Goal: Task Accomplishment & Management: Use online tool/utility

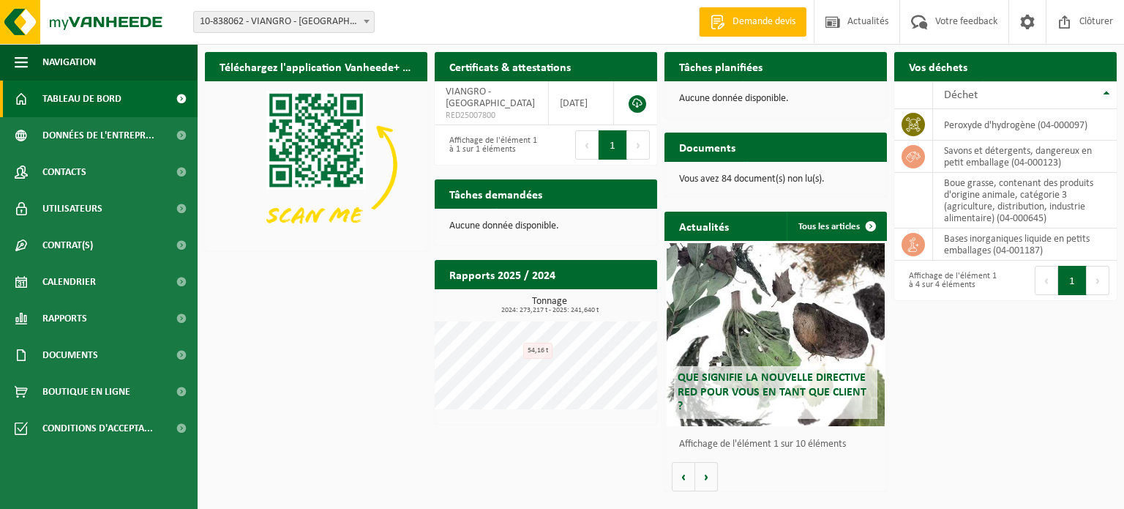
click at [520, 195] on h2 "Tâches demandées" at bounding box center [496, 193] width 122 height 29
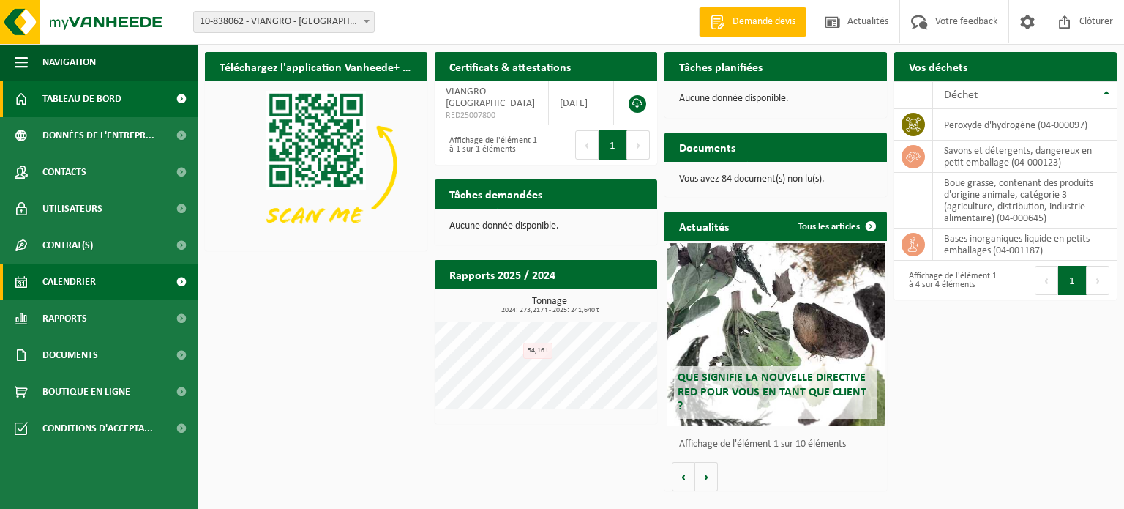
click at [89, 277] on span "Calendrier" at bounding box center [68, 281] width 53 height 37
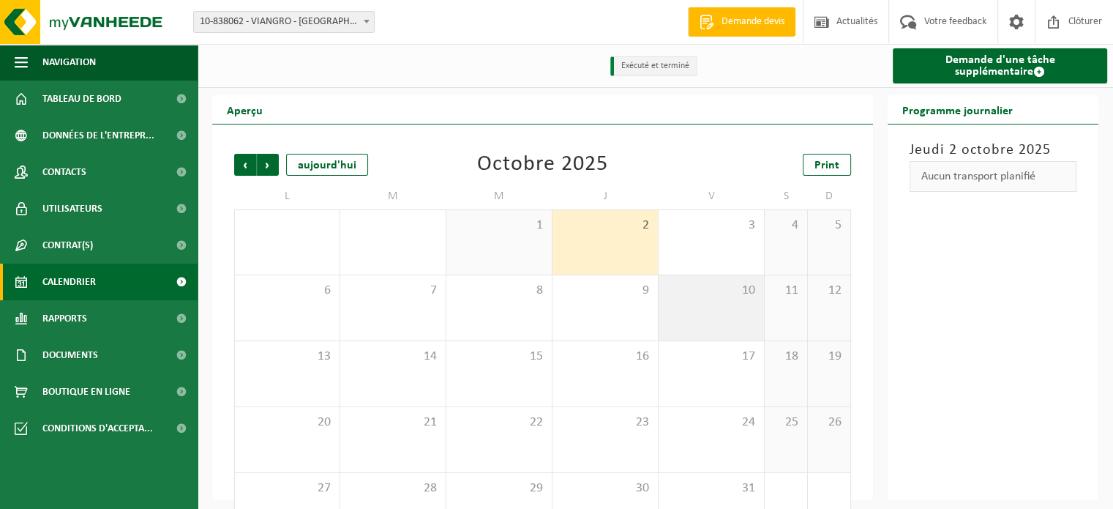
click at [717, 301] on div "10" at bounding box center [711, 307] width 105 height 65
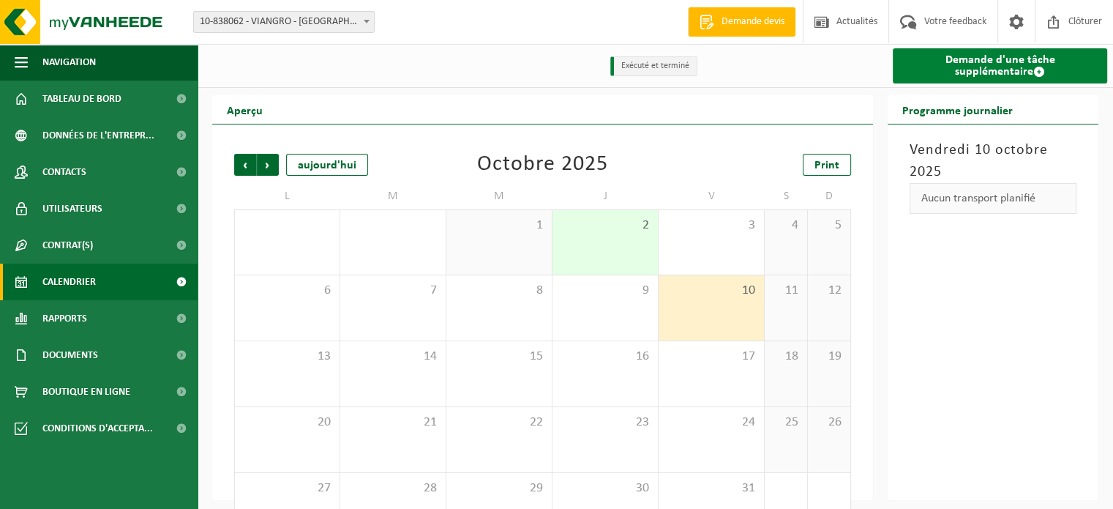
click at [992, 72] on link "Demande d'une tâche supplémentaire" at bounding box center [1000, 65] width 214 height 35
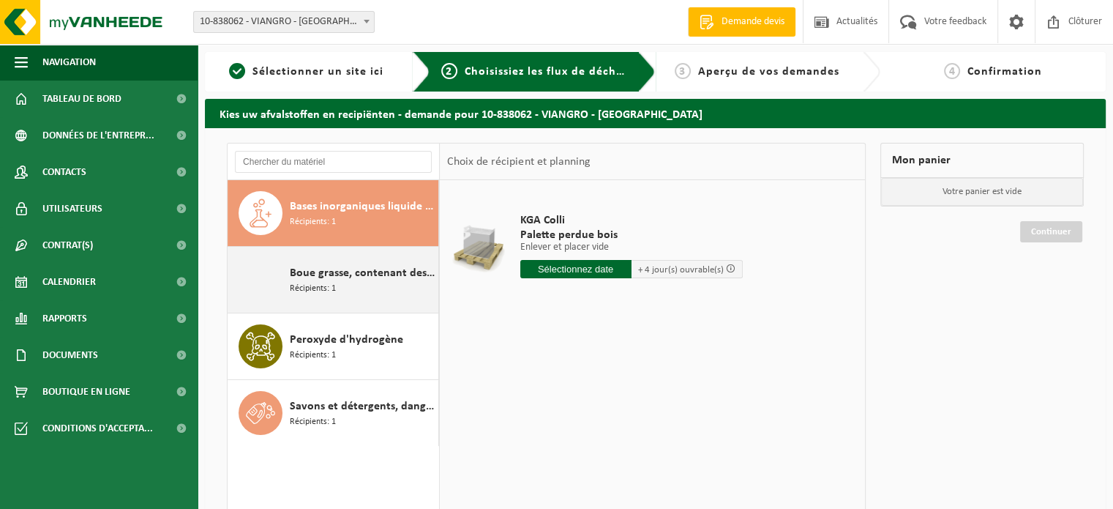
click at [367, 289] on div "Boue grasse, contenant des produits d'origine animale, catégorie 3 (agriculture…" at bounding box center [362, 280] width 145 height 44
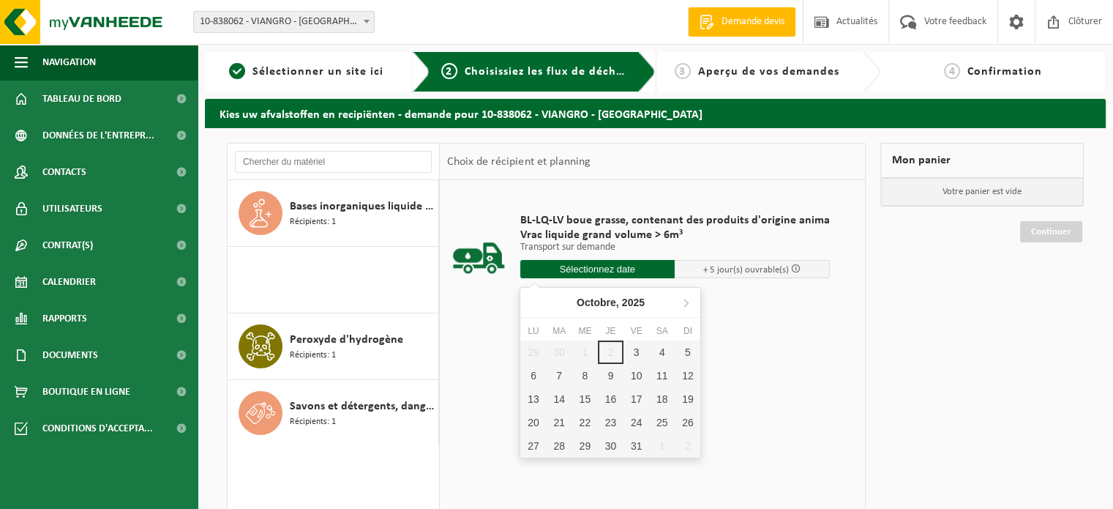
click at [601, 266] on input "text" at bounding box center [597, 269] width 155 height 18
click at [615, 372] on div "9" at bounding box center [611, 375] width 26 height 23
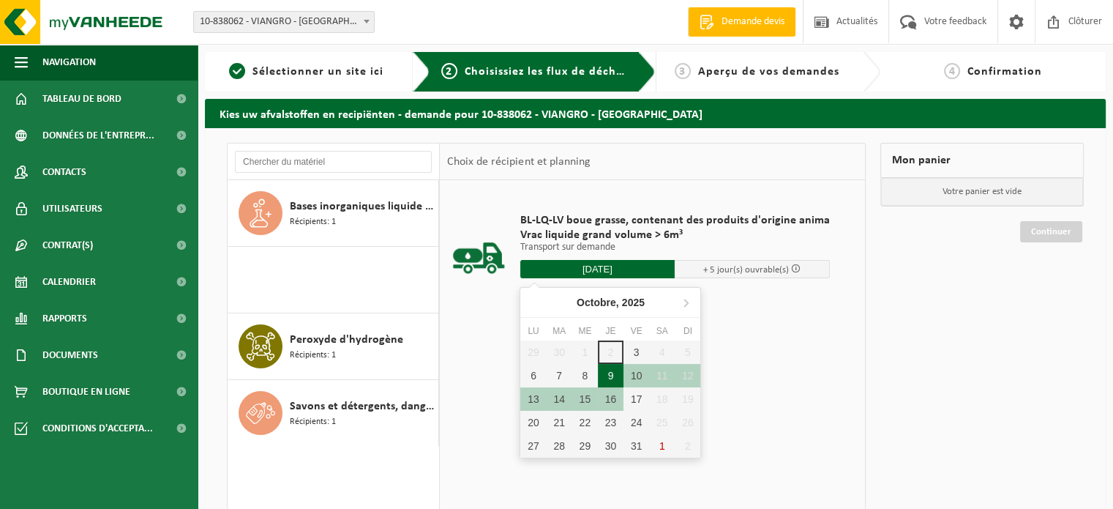
type input "à partir de 2025-10-09"
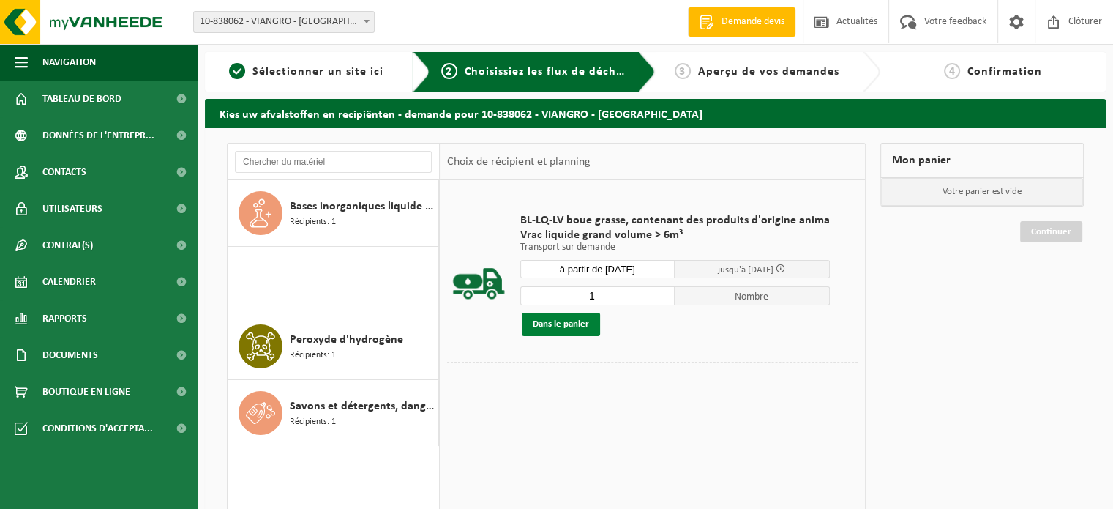
click at [580, 322] on button "Dans le panier" at bounding box center [561, 323] width 78 height 23
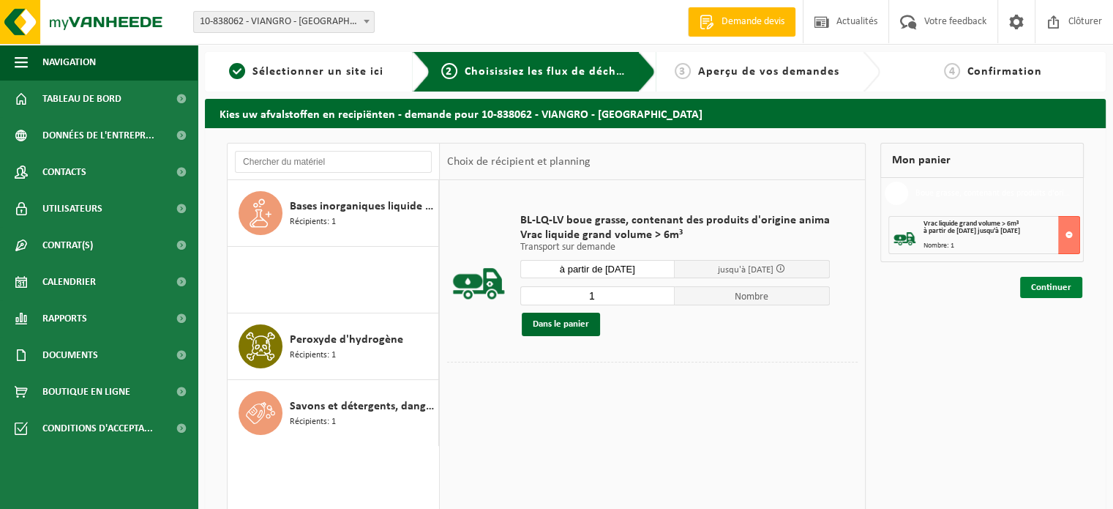
click at [1046, 283] on link "Continuer" at bounding box center [1051, 287] width 62 height 21
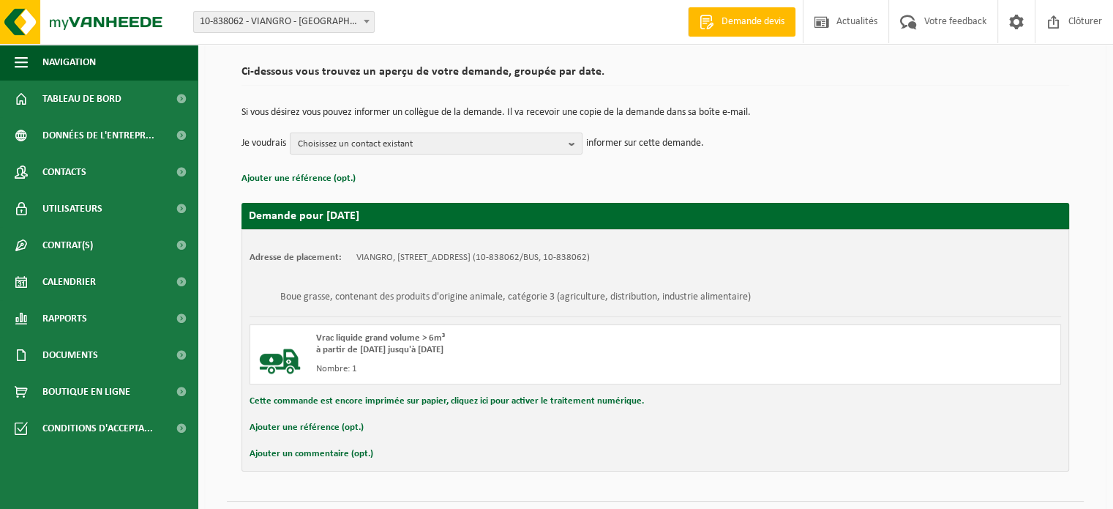
scroll to position [134, 0]
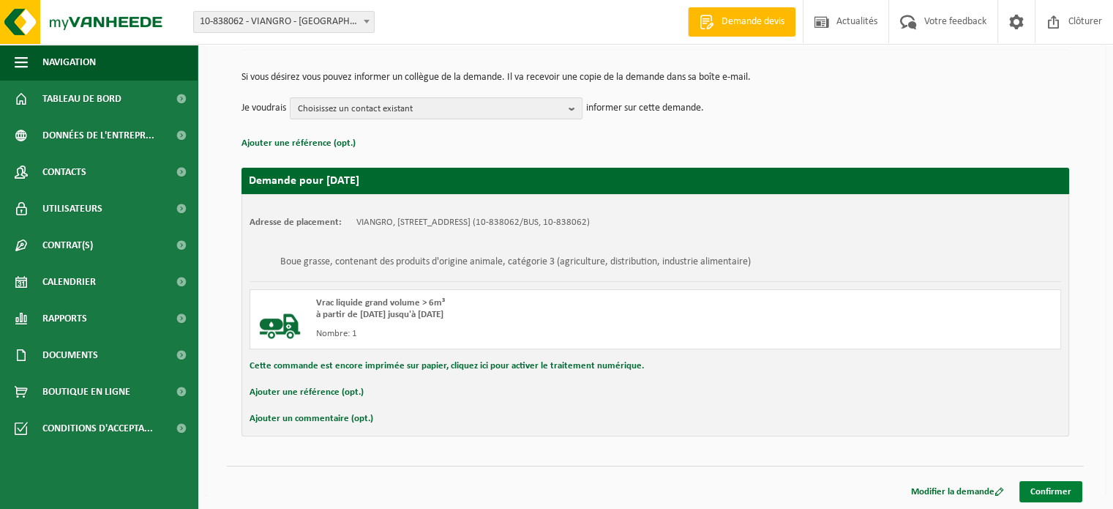
click at [1038, 491] on link "Confirmer" at bounding box center [1050, 491] width 63 height 21
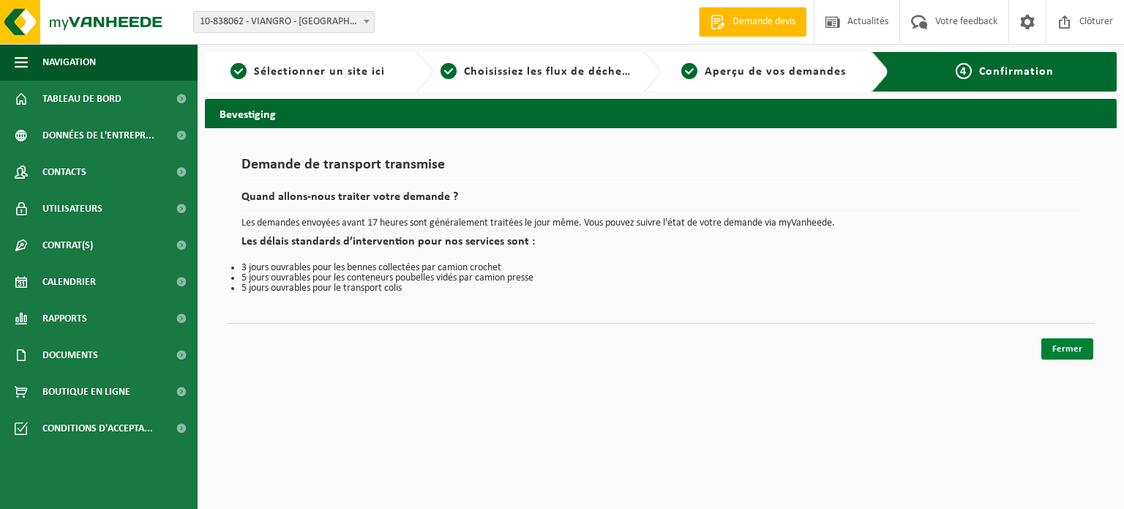
click at [1074, 342] on link "Fermer" at bounding box center [1067, 348] width 52 height 21
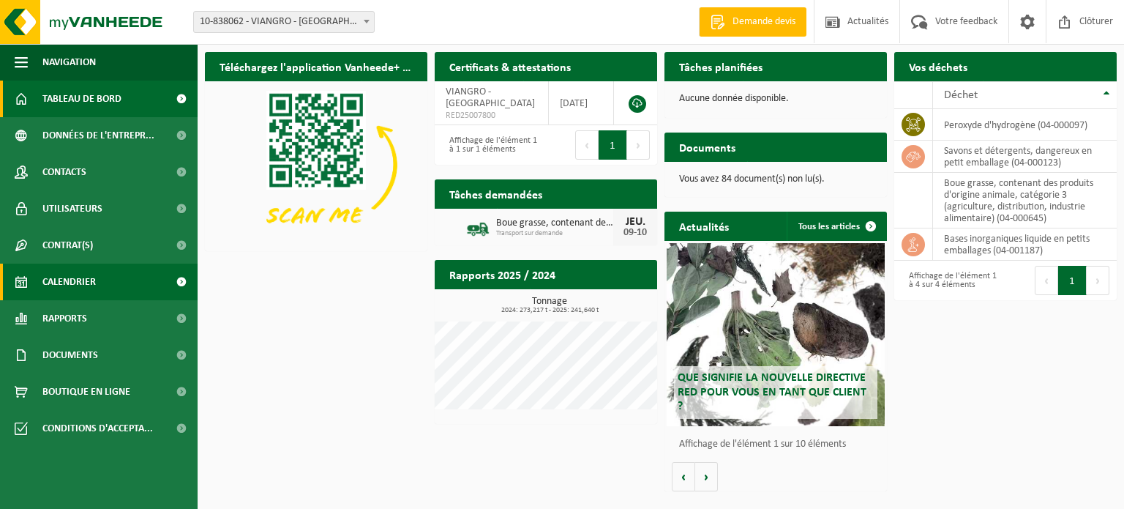
click at [67, 278] on span "Calendrier" at bounding box center [68, 281] width 53 height 37
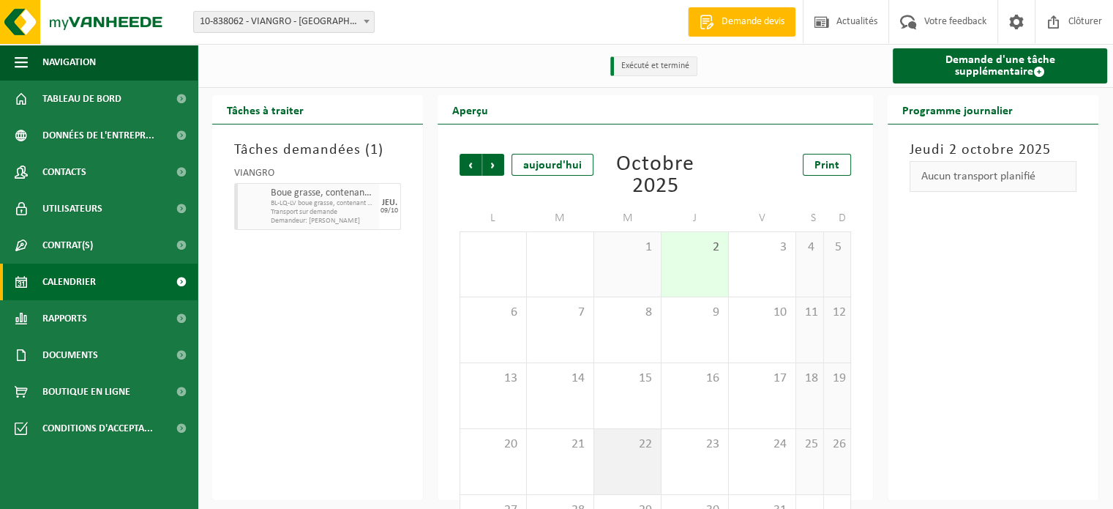
click at [631, 445] on span "22" at bounding box center [627, 444] width 52 height 16
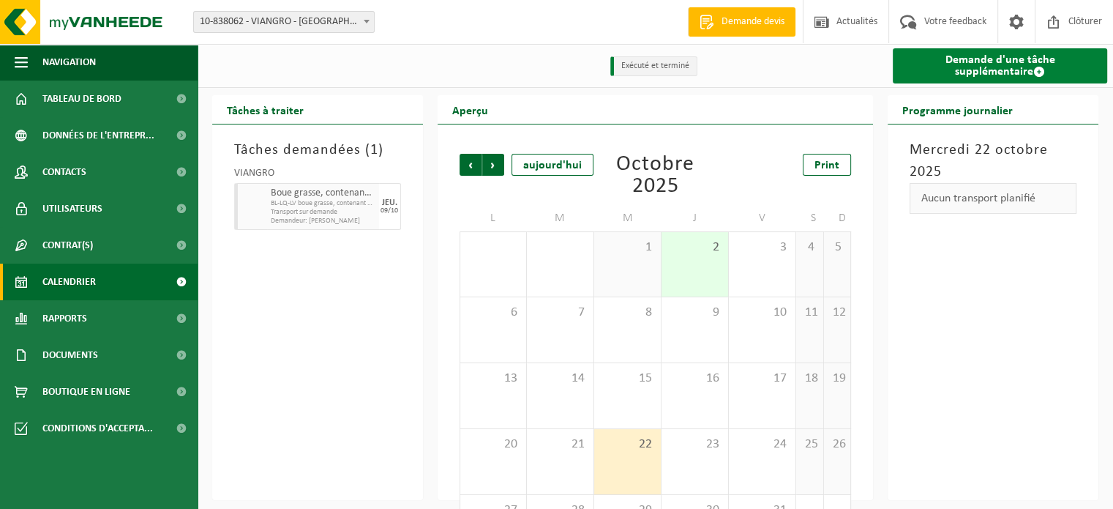
click at [1033, 72] on span at bounding box center [1039, 72] width 12 height 12
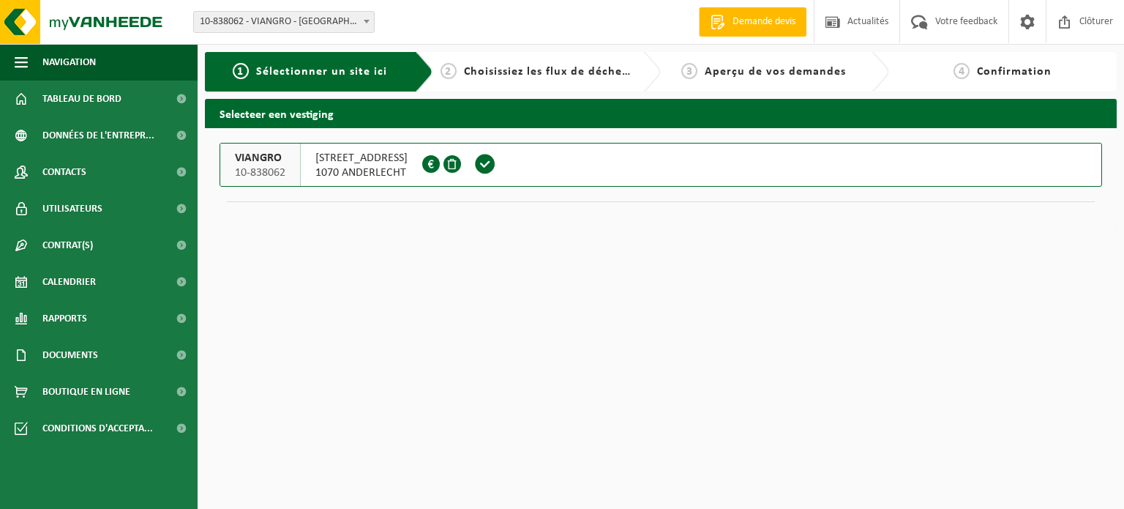
click at [496, 165] on span at bounding box center [485, 164] width 22 height 22
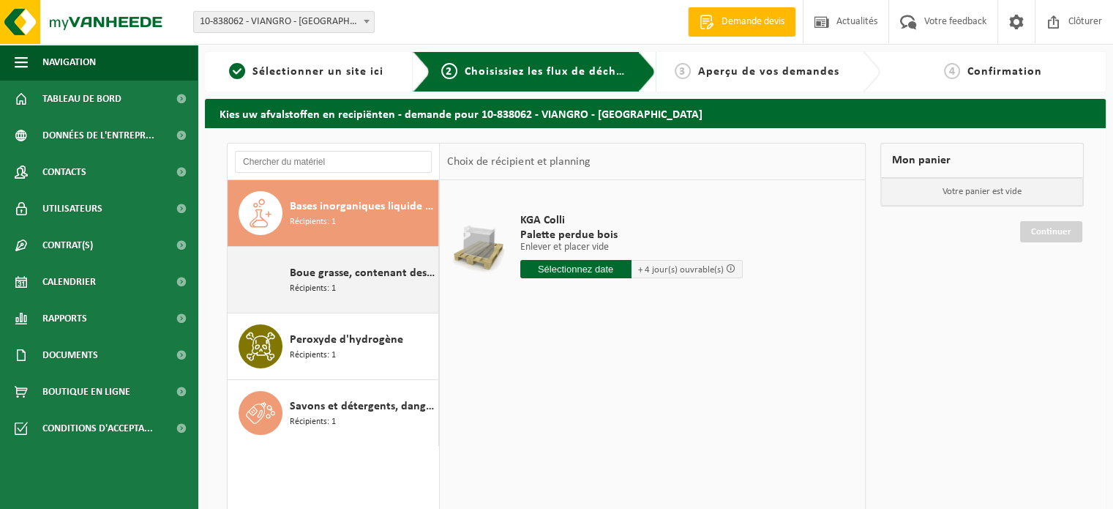
click at [342, 274] on span "Boue grasse, contenant des produits d'origine animale, catégorie 3 (agriculture…" at bounding box center [362, 273] width 145 height 18
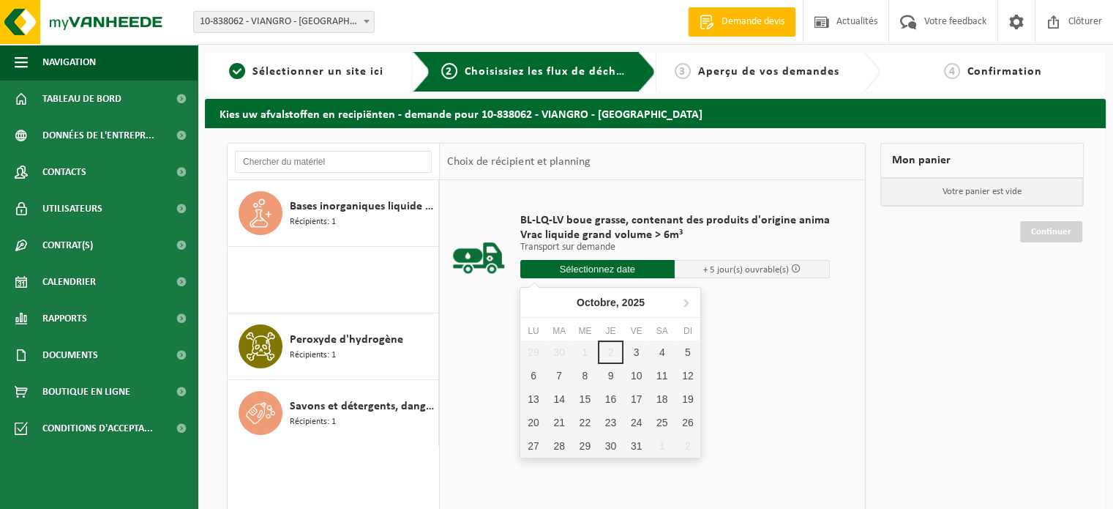
click at [596, 270] on input "text" at bounding box center [597, 269] width 155 height 18
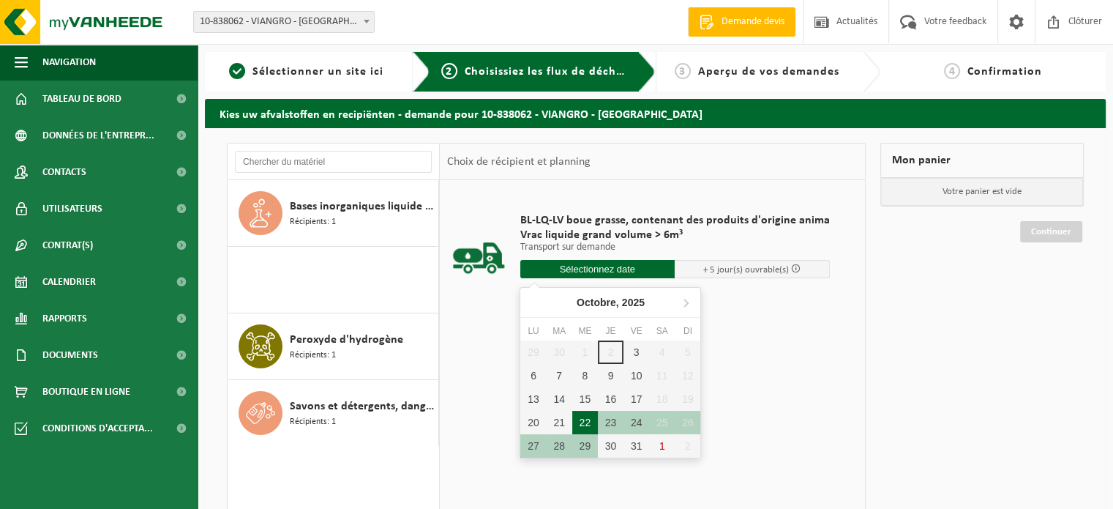
click at [591, 418] on div "22" at bounding box center [585, 421] width 26 height 23
type input "à partir de 2025-10-22"
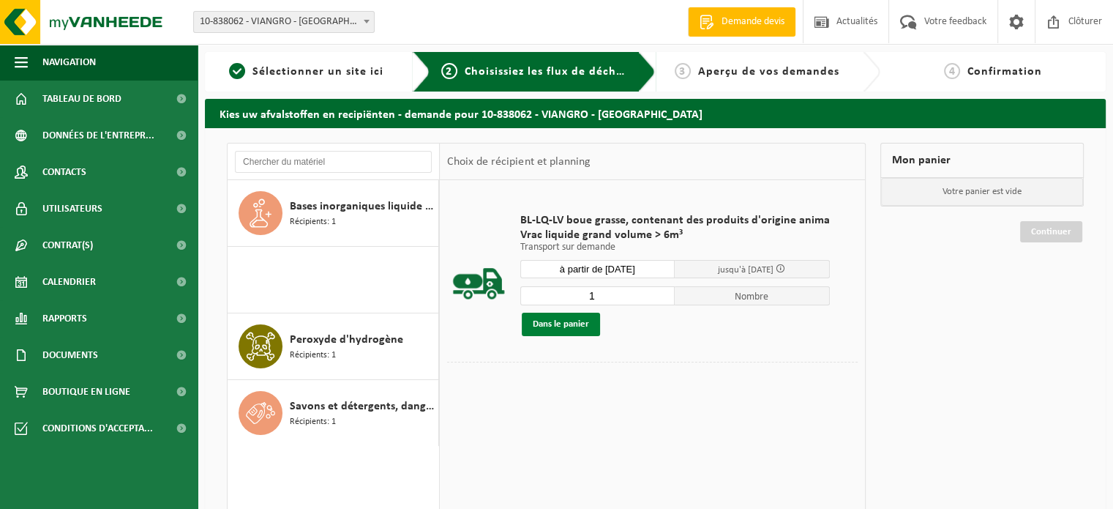
click at [580, 321] on button "Dans le panier" at bounding box center [561, 323] width 78 height 23
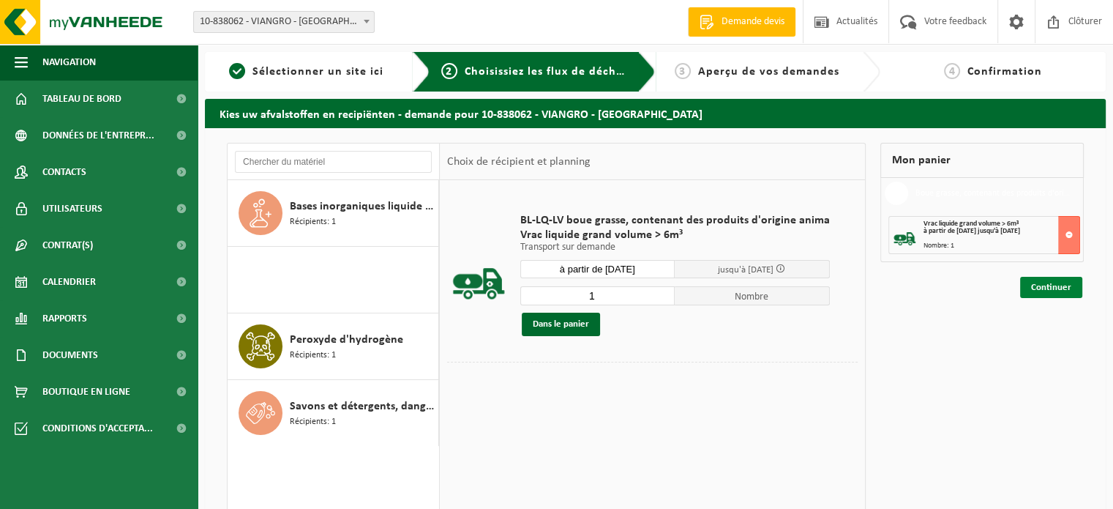
click at [1062, 288] on link "Continuer" at bounding box center [1051, 287] width 62 height 21
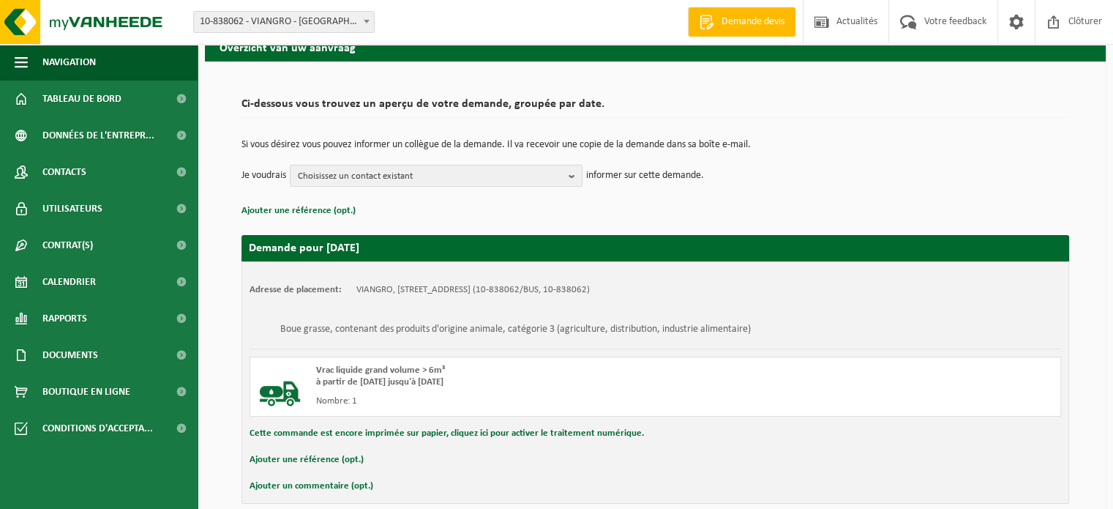
scroll to position [134, 0]
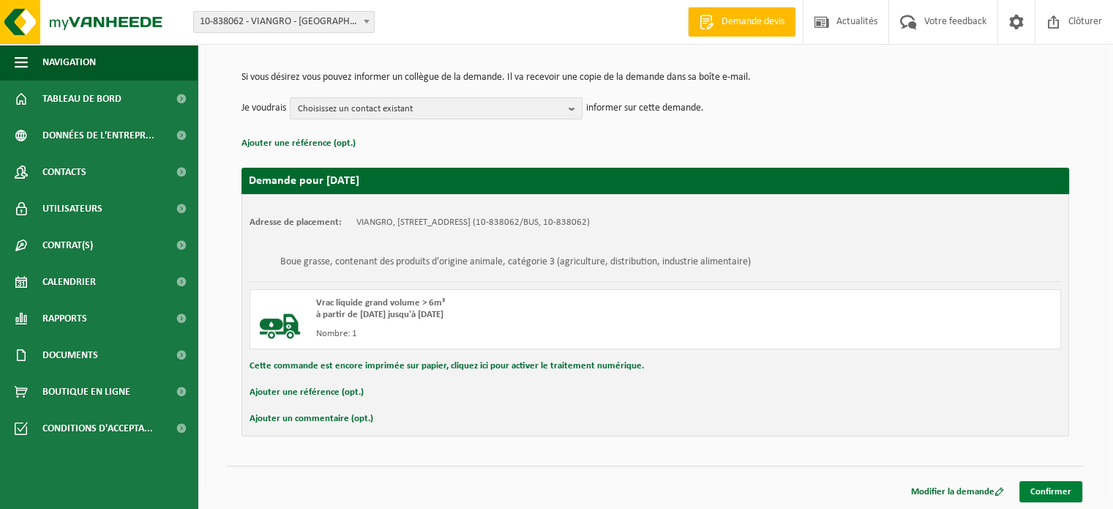
click at [1039, 489] on link "Confirmer" at bounding box center [1050, 491] width 63 height 21
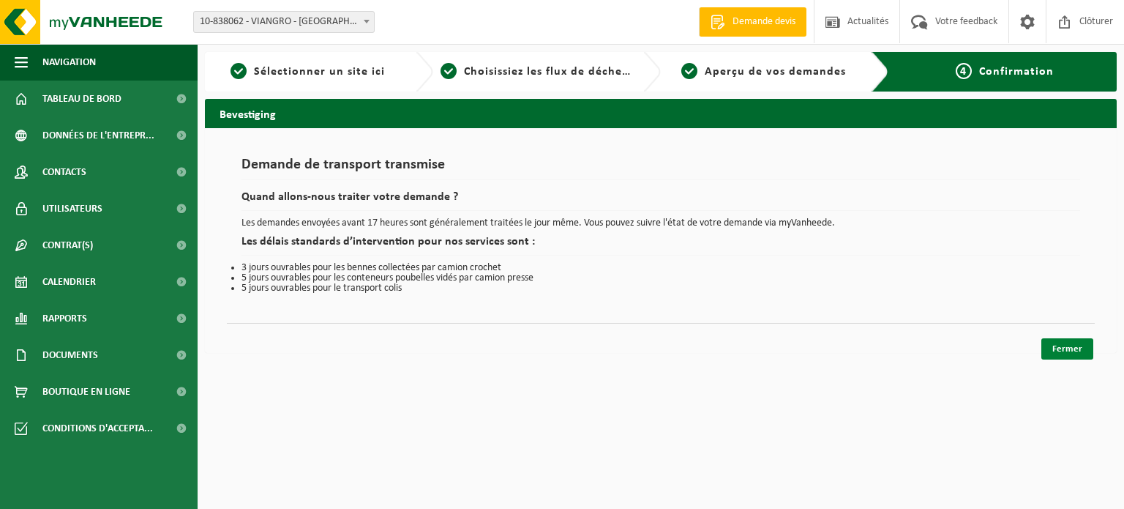
click at [1078, 349] on link "Fermer" at bounding box center [1067, 348] width 52 height 21
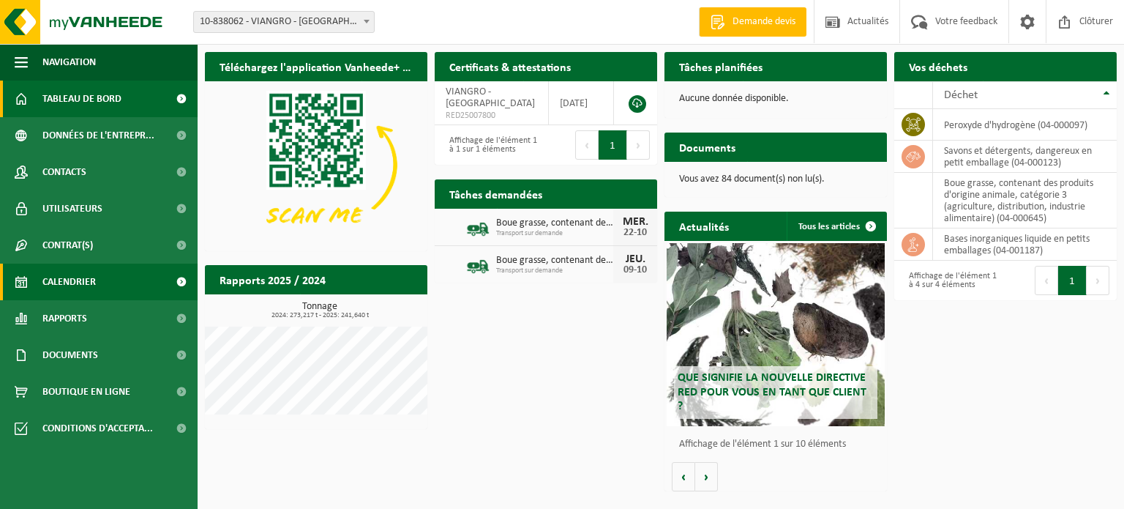
click at [76, 284] on span "Calendrier" at bounding box center [68, 281] width 53 height 37
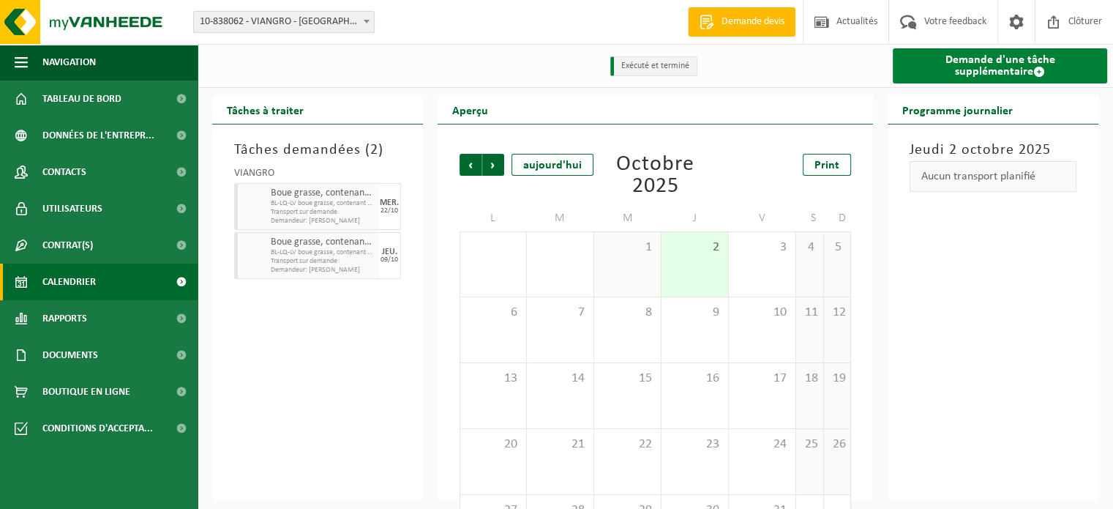
click at [1033, 67] on span at bounding box center [1039, 72] width 12 height 12
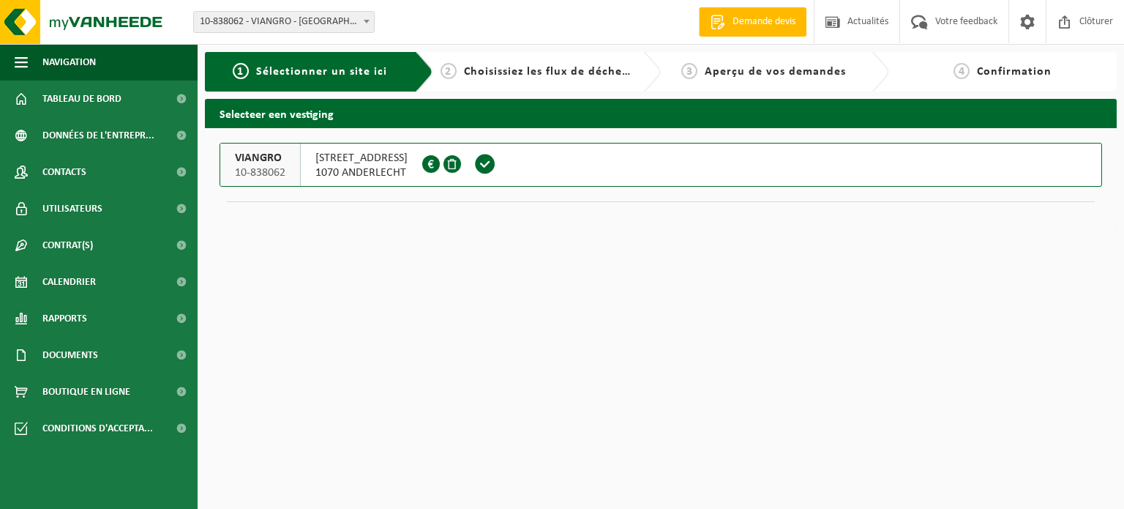
click at [496, 164] on span at bounding box center [485, 164] width 22 height 22
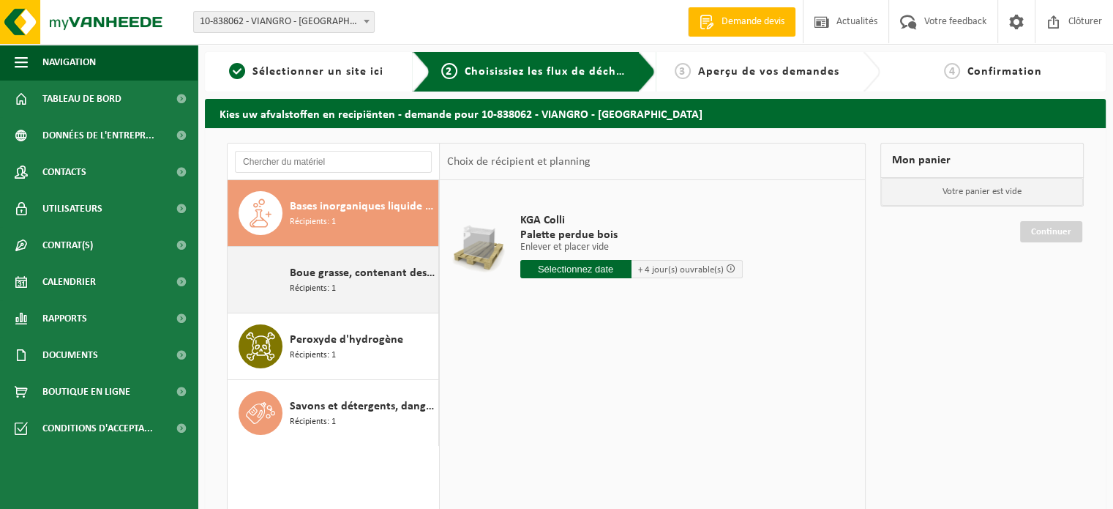
click at [358, 279] on span "Boue grasse, contenant des produits d'origine animale, catégorie 3 (agriculture…" at bounding box center [362, 273] width 145 height 18
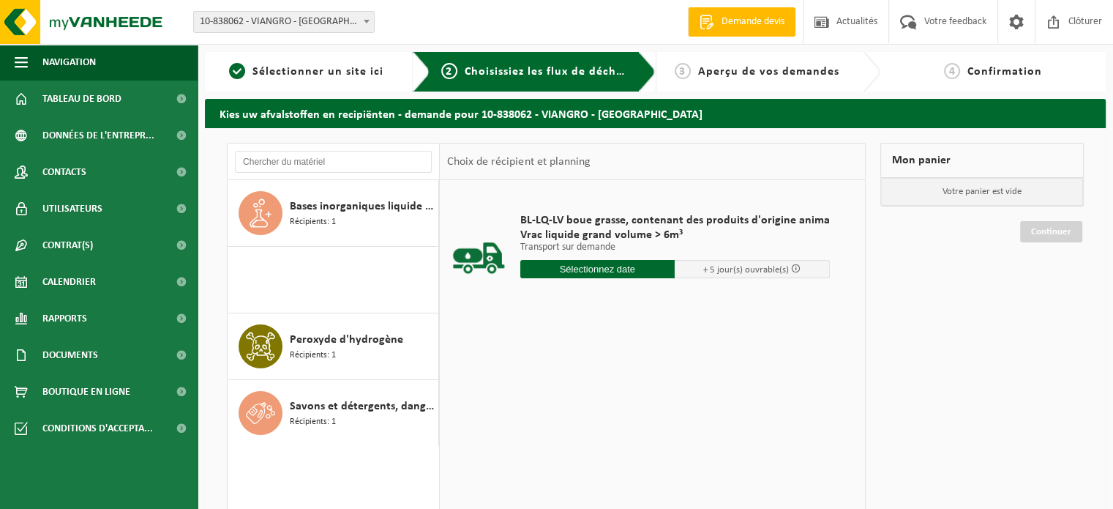
click at [601, 271] on input "text" at bounding box center [597, 269] width 155 height 18
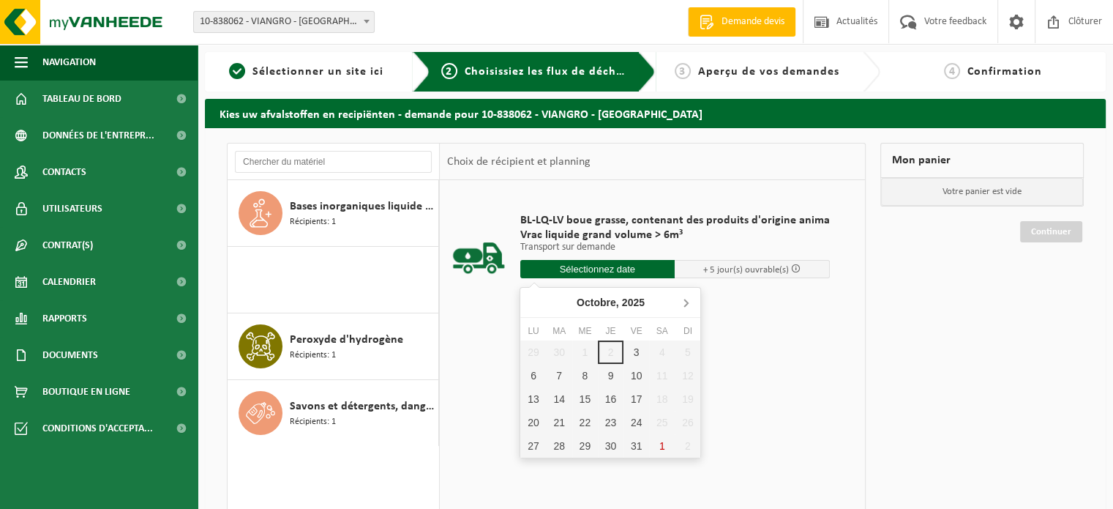
click at [683, 303] on icon at bounding box center [685, 301] width 23 height 23
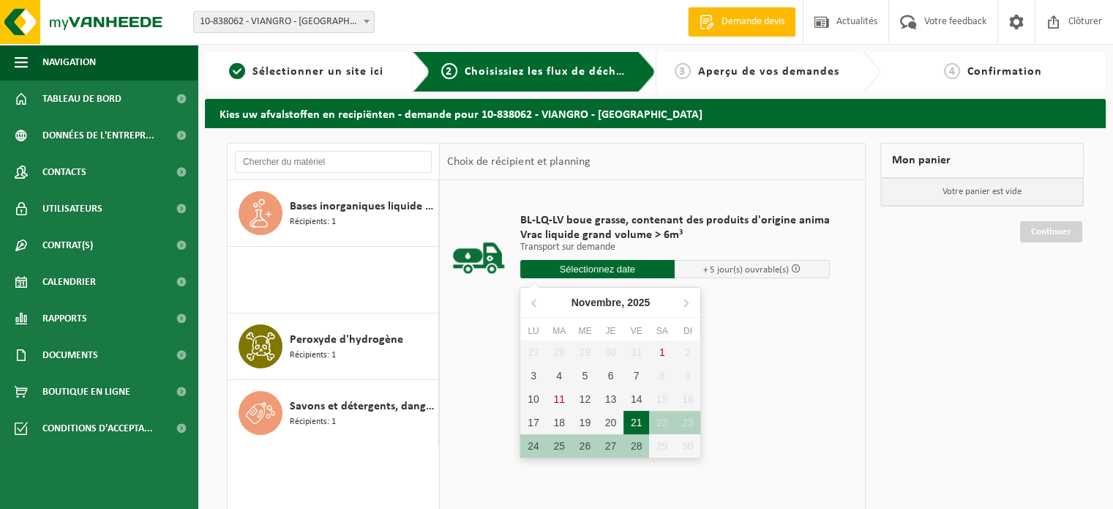
click at [634, 421] on div "21" at bounding box center [636, 421] width 26 height 23
type input "à partir de [DATE]"
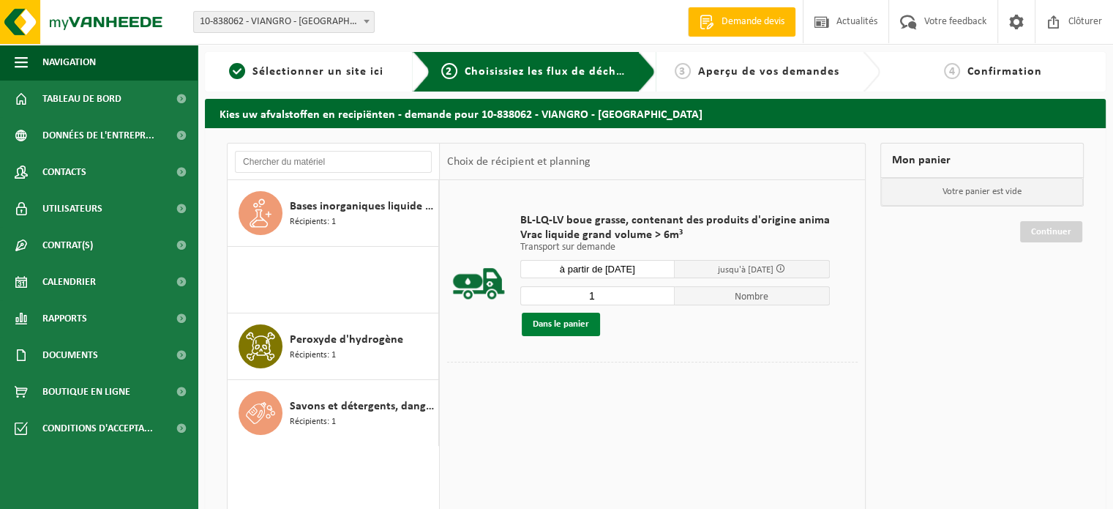
click at [561, 321] on button "Dans le panier" at bounding box center [561, 323] width 78 height 23
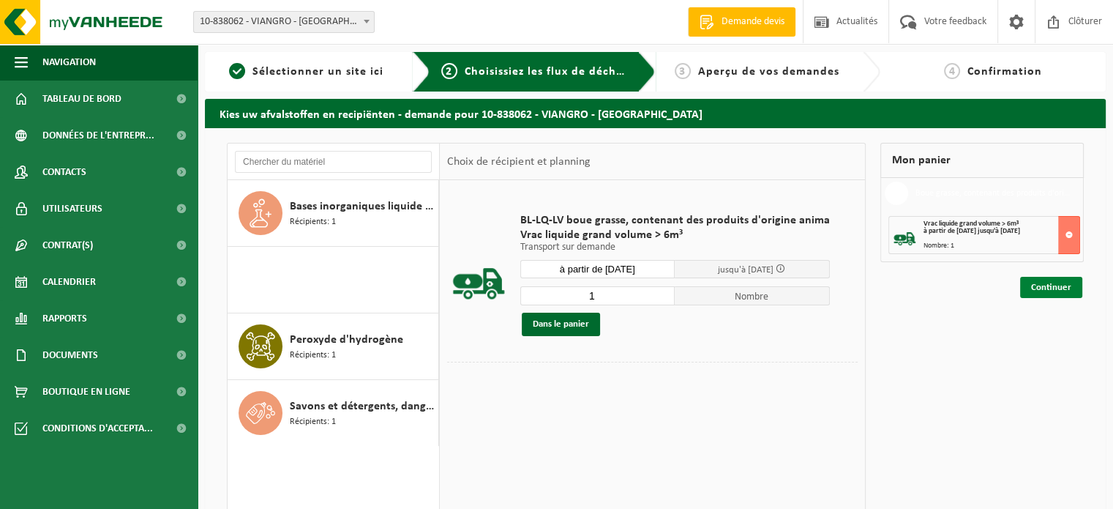
click at [1043, 285] on link "Continuer" at bounding box center [1051, 287] width 62 height 21
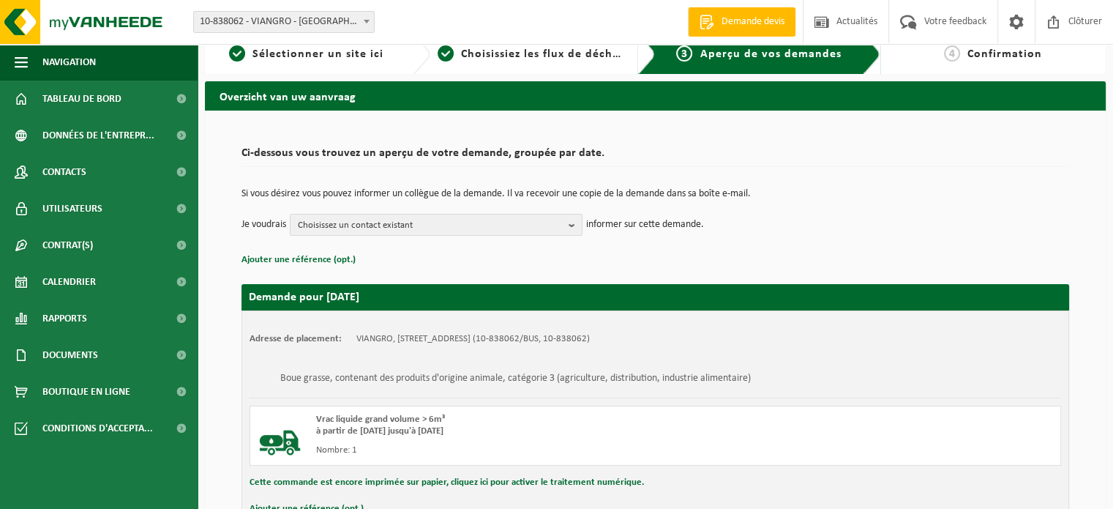
scroll to position [134, 0]
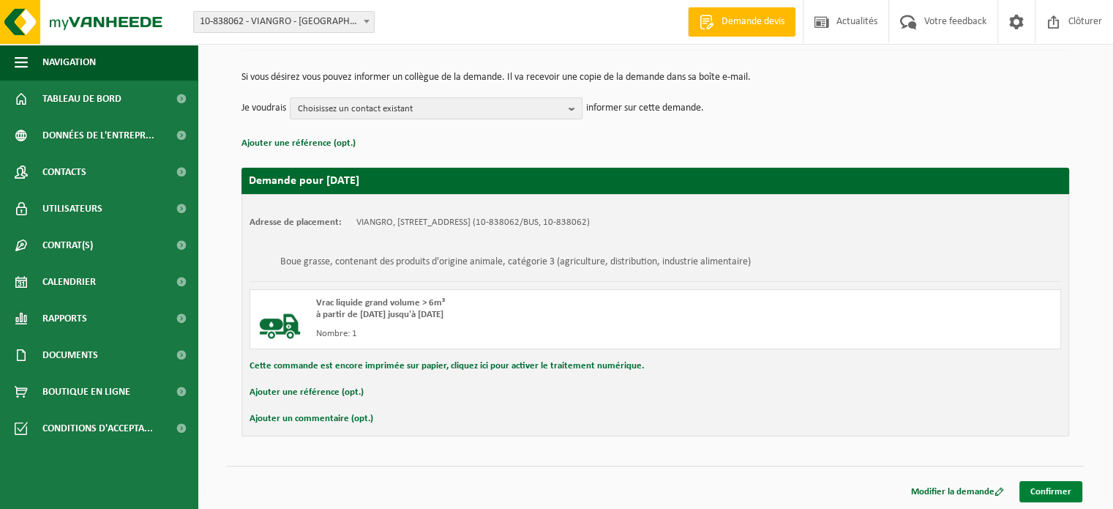
click at [1033, 488] on link "Confirmer" at bounding box center [1050, 491] width 63 height 21
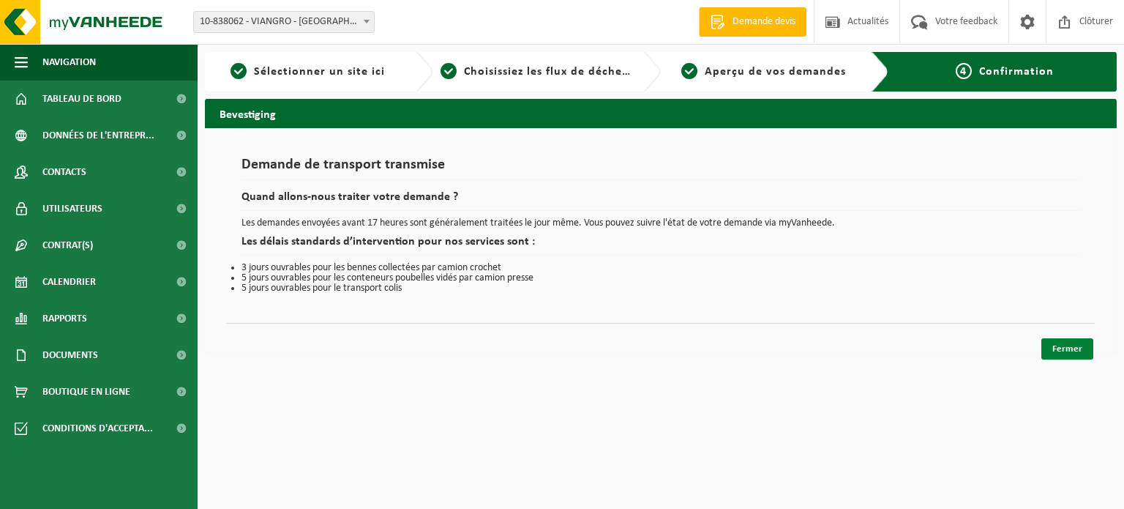
click at [1065, 346] on link "Fermer" at bounding box center [1067, 348] width 52 height 21
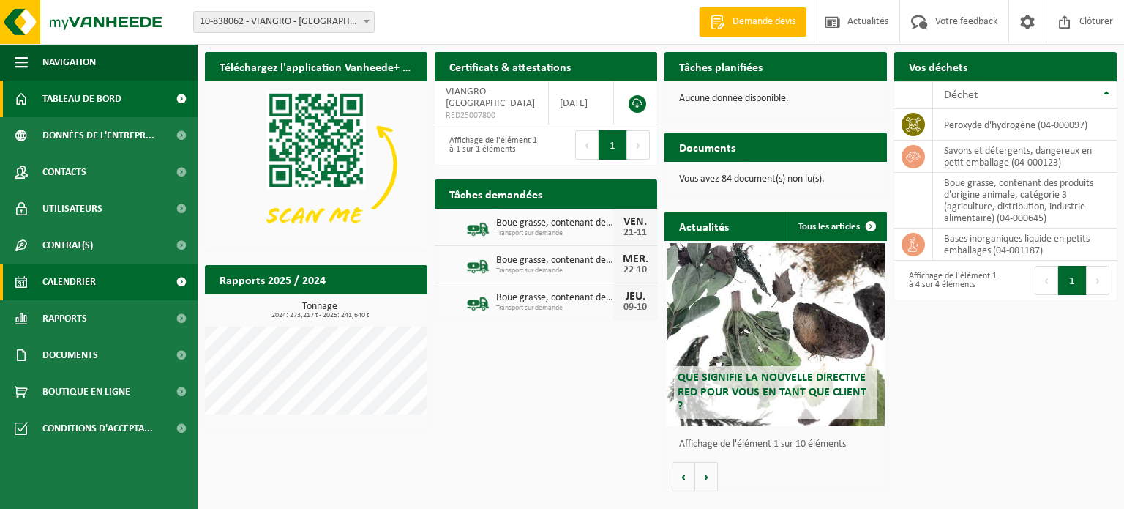
click at [64, 288] on span "Calendrier" at bounding box center [68, 281] width 53 height 37
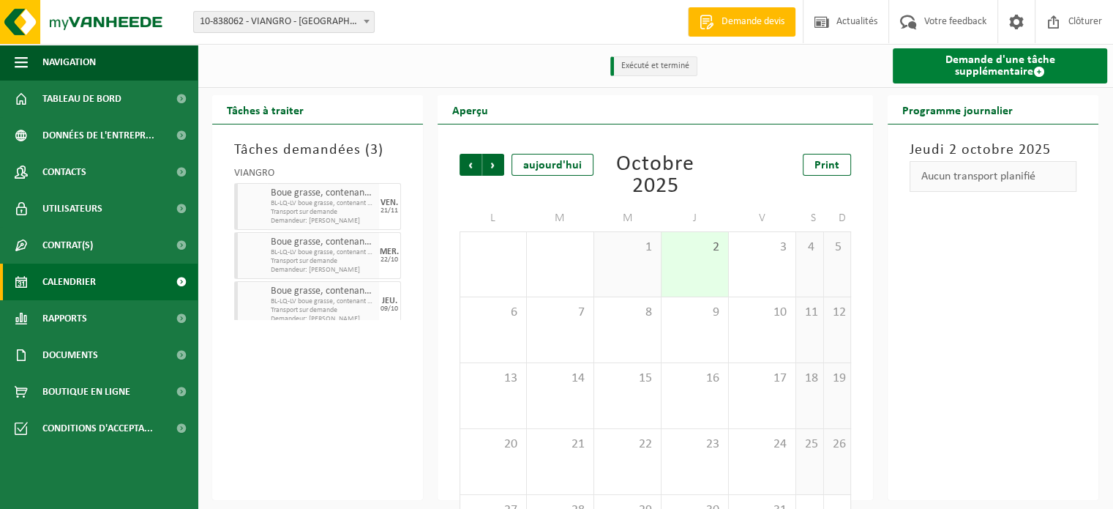
click at [1033, 73] on span at bounding box center [1039, 72] width 12 height 12
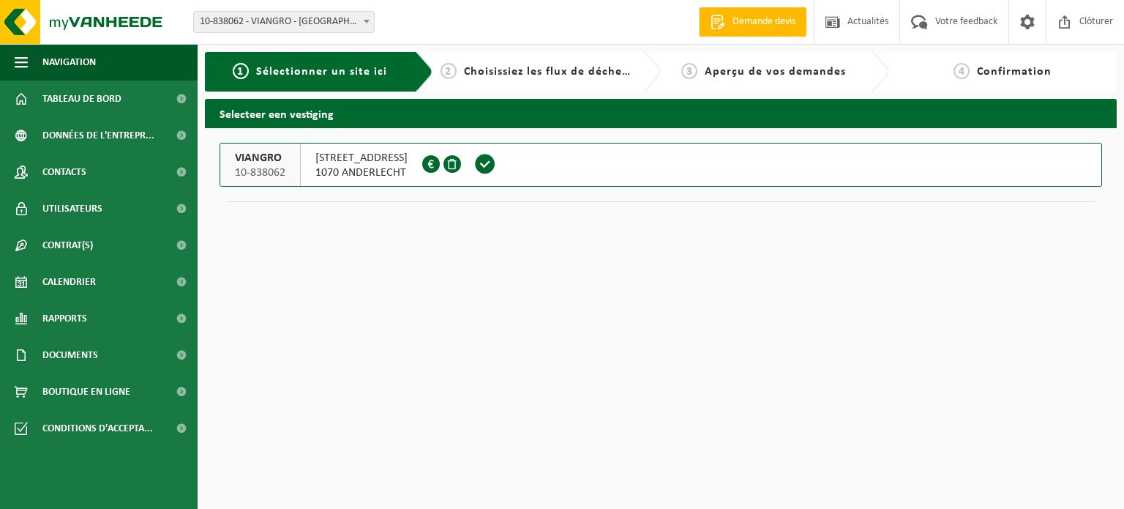
click at [496, 161] on span at bounding box center [485, 164] width 22 height 22
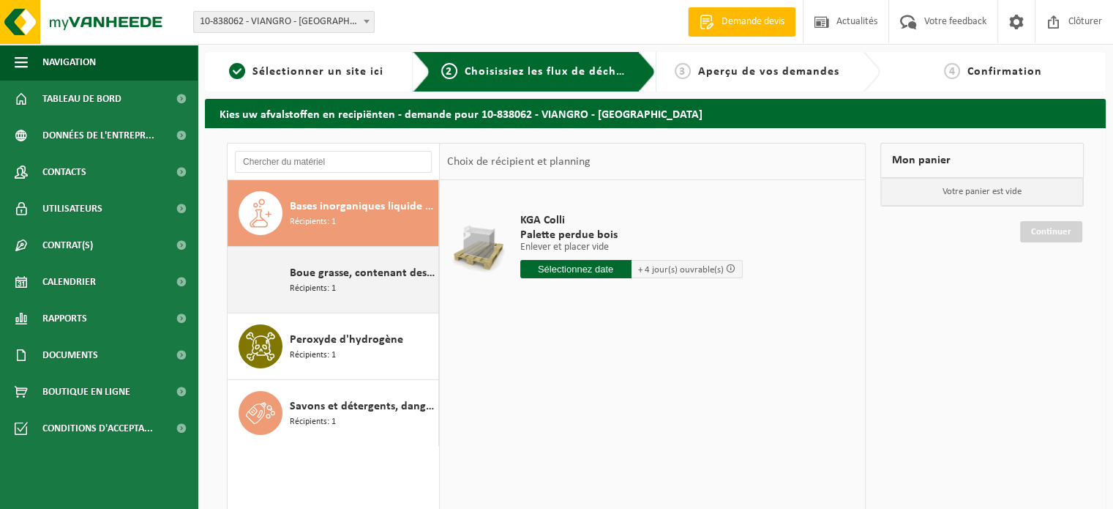
click at [325, 269] on span "Boue grasse, contenant des produits d'origine animale, catégorie 3 (agriculture…" at bounding box center [362, 273] width 145 height 18
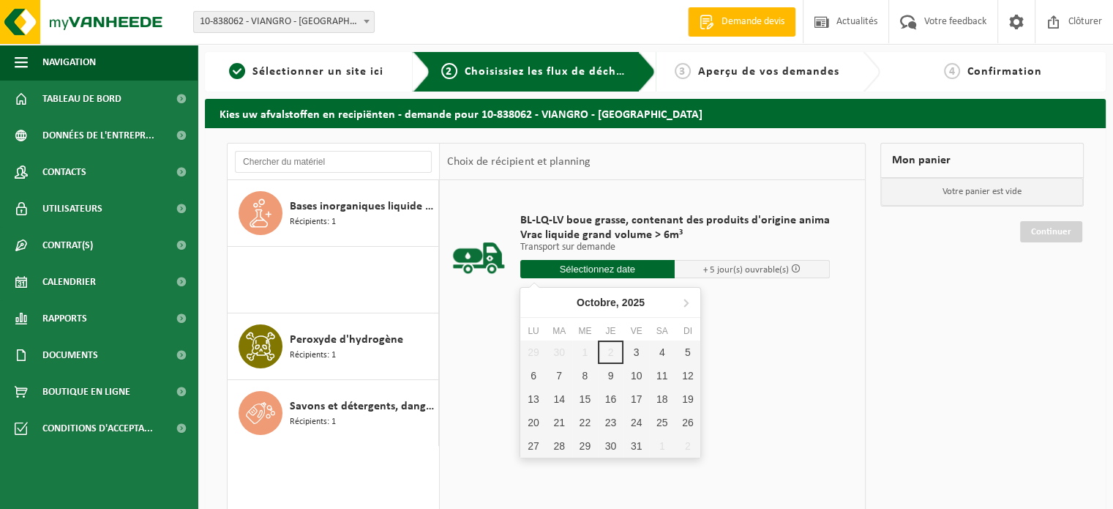
click at [632, 270] on input "text" at bounding box center [597, 269] width 155 height 18
click at [688, 301] on icon at bounding box center [686, 302] width 4 height 7
click at [687, 302] on icon at bounding box center [686, 302] width 4 height 7
click at [533, 303] on icon at bounding box center [534, 302] width 4 height 7
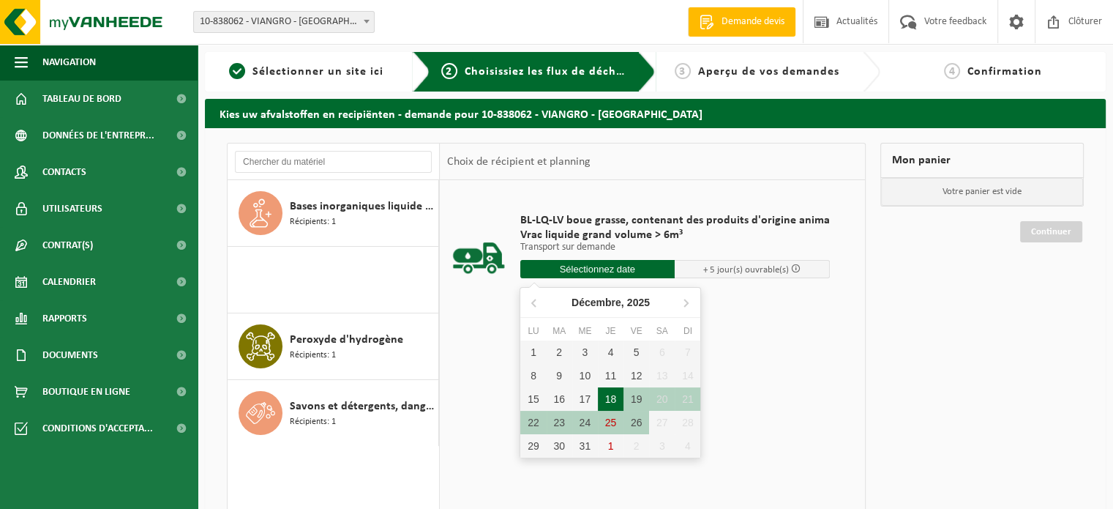
click at [621, 397] on div "18" at bounding box center [611, 398] width 26 height 23
type input "à partir de 2025-12-18"
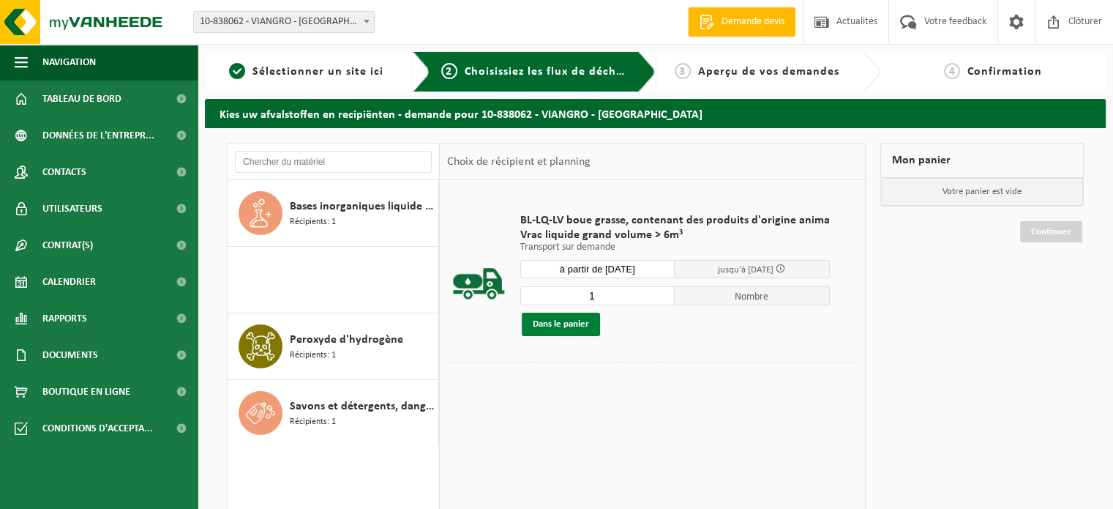
click at [577, 327] on button "Dans le panier" at bounding box center [561, 323] width 78 height 23
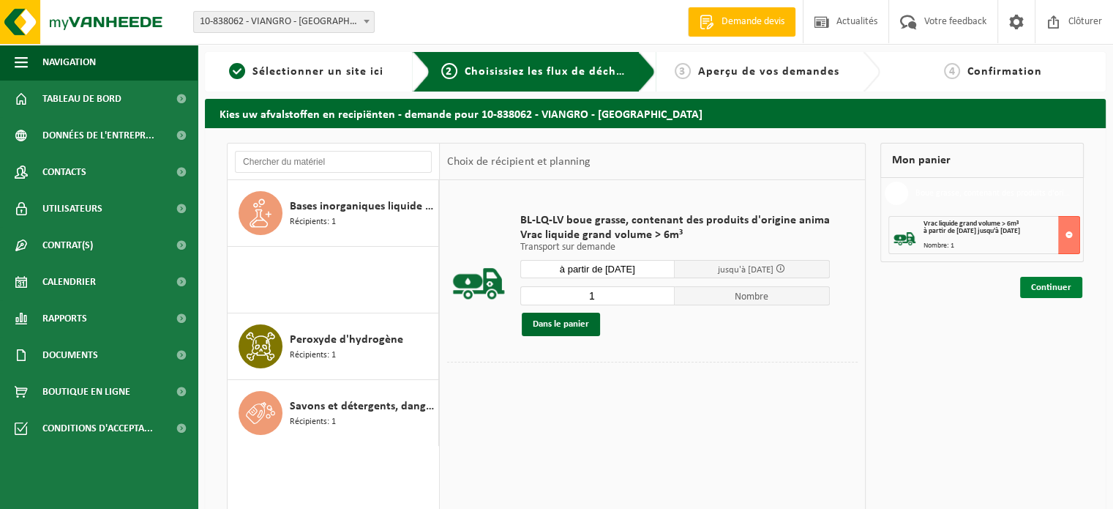
click at [1033, 281] on link "Continuer" at bounding box center [1051, 287] width 62 height 21
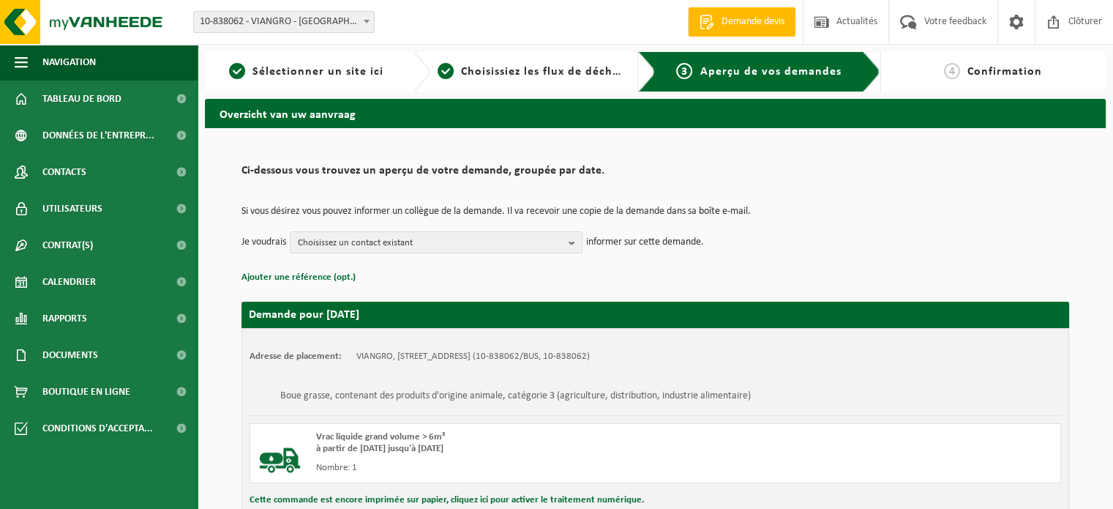
scroll to position [134, 0]
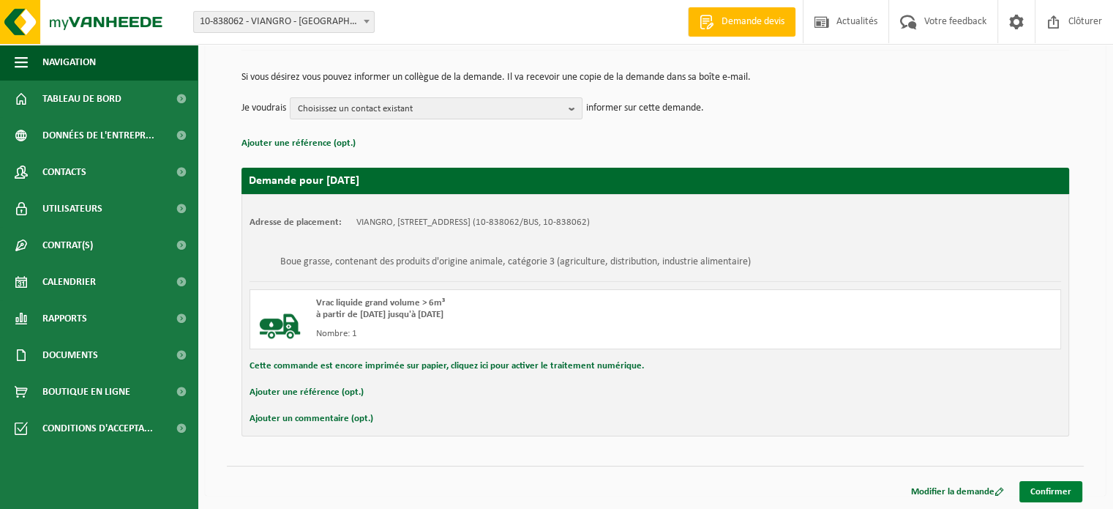
click at [1034, 485] on link "Confirmer" at bounding box center [1050, 491] width 63 height 21
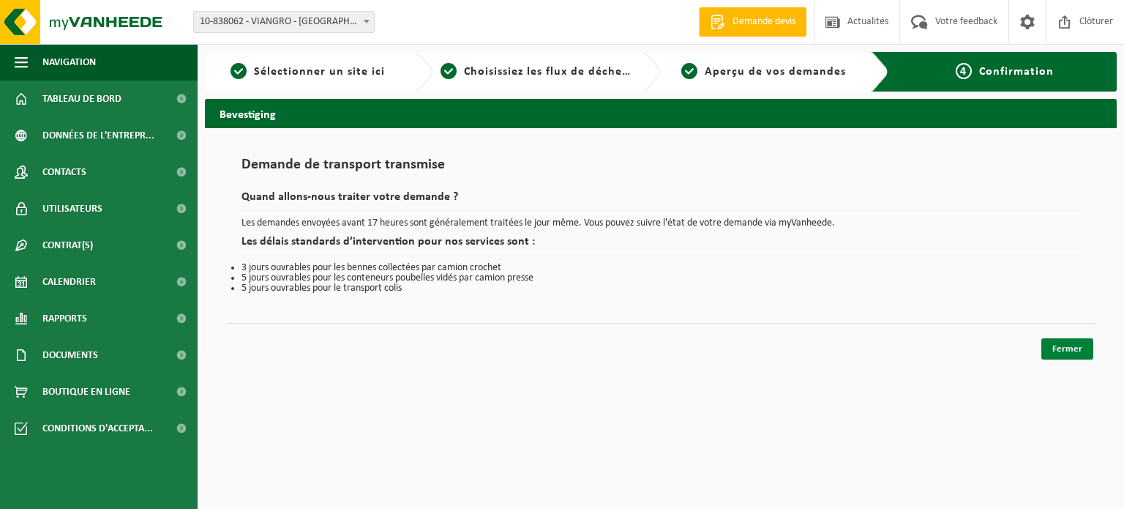
click at [1062, 350] on link "Fermer" at bounding box center [1067, 348] width 52 height 21
